Goal: Navigation & Orientation: Find specific page/section

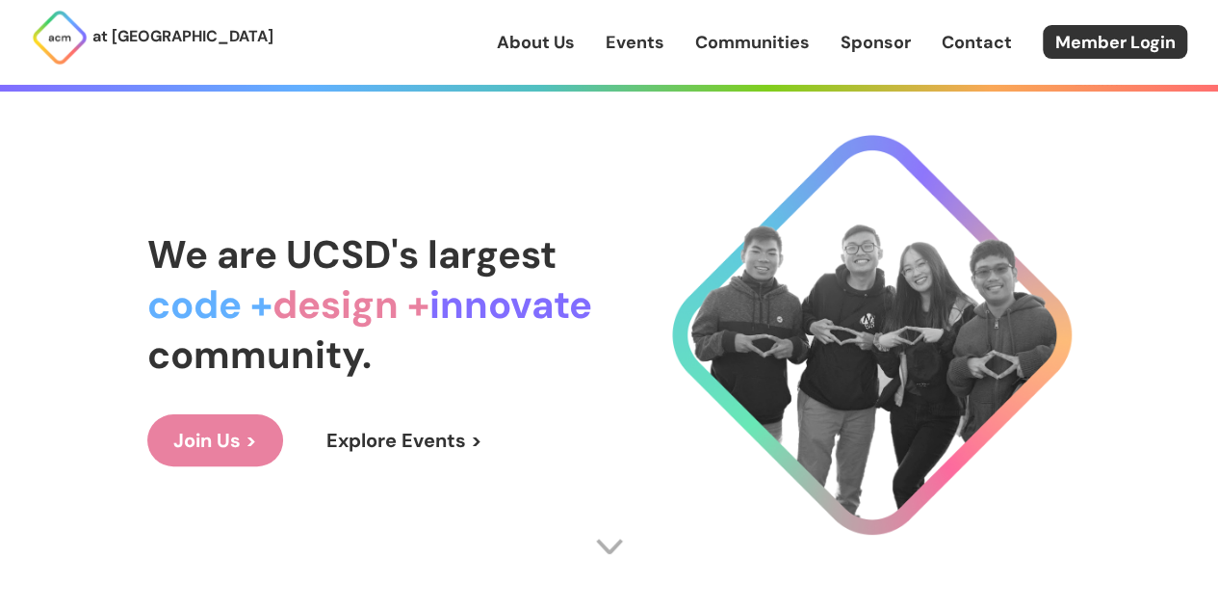
click at [1075, 78] on div "at UC San Diego About Us Events Communities Sponsor Contact Member Login" at bounding box center [609, 42] width 1218 height 85
click at [1084, 65] on div "at UC San Diego About Us Events Communities Sponsor Contact Member Login" at bounding box center [609, 42] width 1218 height 85
click at [1102, 45] on link "Member Login" at bounding box center [1115, 42] width 144 height 34
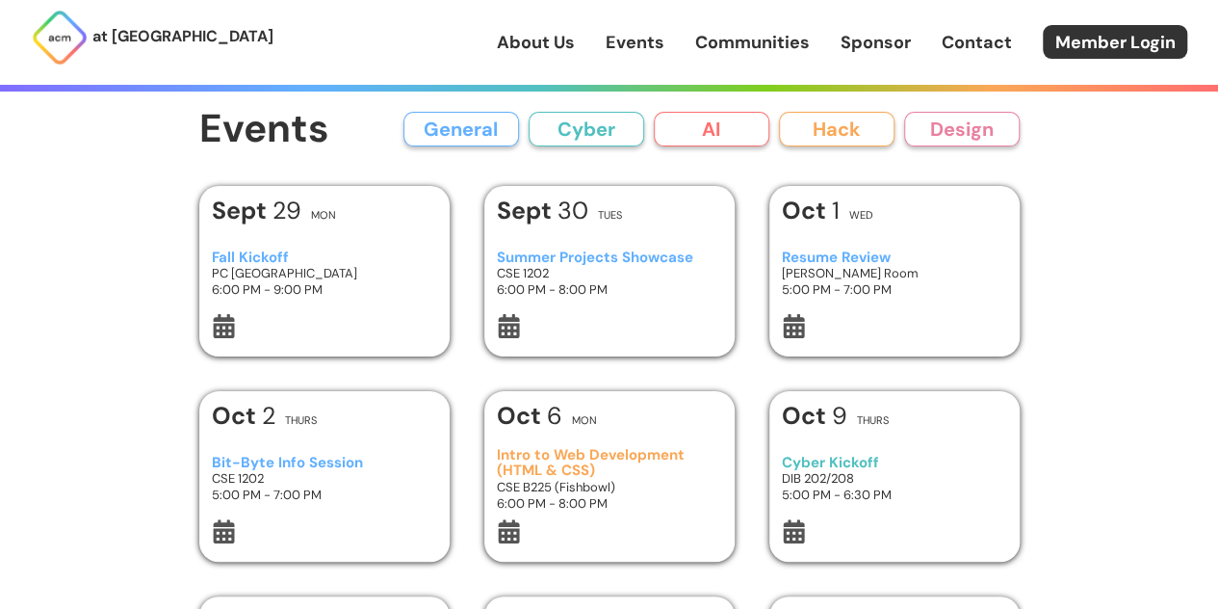
click at [597, 65] on div "at [GEOGRAPHIC_DATA] About Us Events Communities Sponsor Contact Member Login" at bounding box center [609, 42] width 1218 height 85
click at [630, 57] on div "About Us Events Communities Sponsor Contact Member Login" at bounding box center [857, 42] width 721 height 34
click at [630, 53] on link "Events" at bounding box center [635, 42] width 59 height 25
click at [1079, 42] on link "Member Login" at bounding box center [1115, 42] width 144 height 34
